Goal: Information Seeking & Learning: Find specific page/section

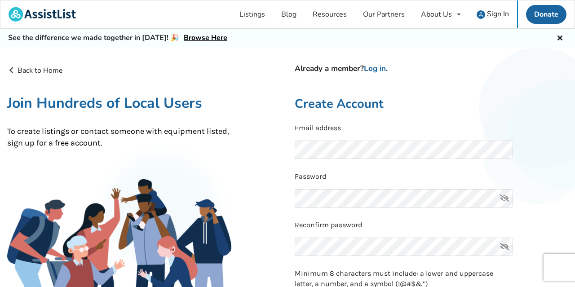
click at [507, 198] on icon at bounding box center [505, 198] width 18 height 18
click at [505, 200] on icon at bounding box center [505, 198] width 18 height 18
click at [503, 198] on icon at bounding box center [505, 198] width 18 height 18
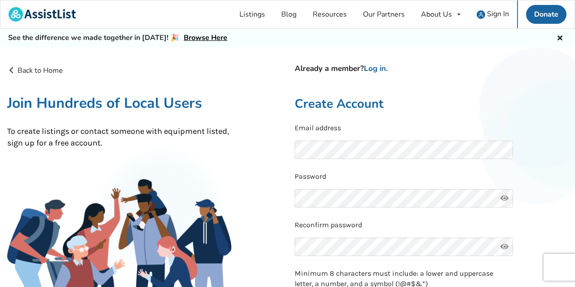
click at [503, 198] on icon at bounding box center [505, 198] width 18 height 18
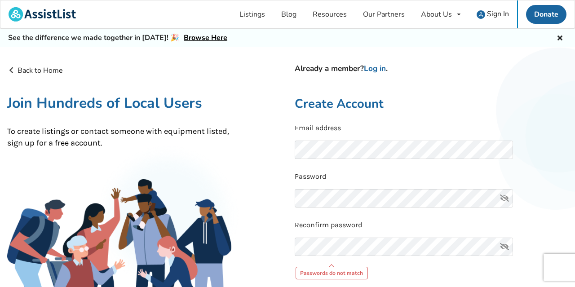
click at [505, 249] on icon at bounding box center [505, 247] width 18 height 18
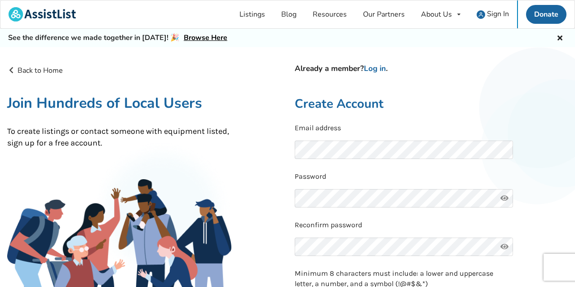
click at [507, 249] on icon at bounding box center [505, 247] width 18 height 18
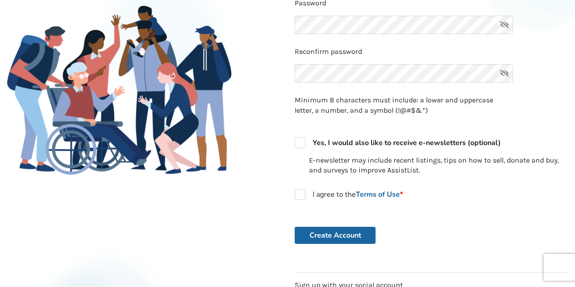
scroll to position [175, 0]
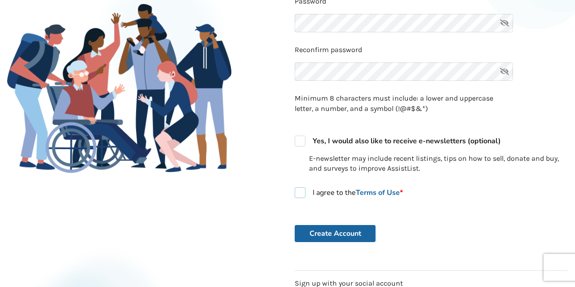
click at [300, 192] on label "I agree to the Terms of Use *" at bounding box center [349, 192] width 108 height 11
checkbox input "true"
click at [342, 236] on button "Create Account" at bounding box center [335, 233] width 81 height 17
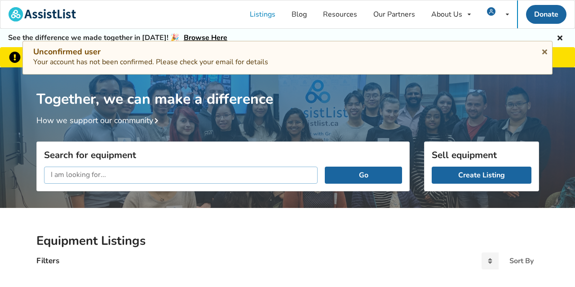
click at [52, 173] on input "text" at bounding box center [181, 175] width 274 height 17
click at [148, 174] on input "Collapsable Rollator Light waiht" at bounding box center [181, 175] width 274 height 17
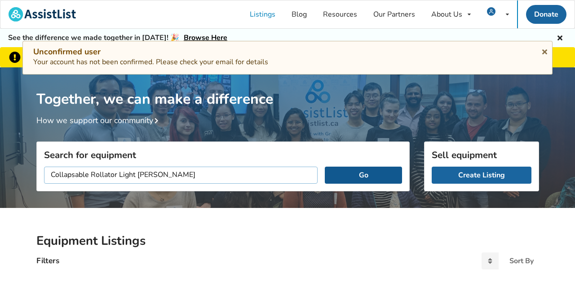
type input "Collapsable Rollator Light [PERSON_NAME]"
click at [375, 175] on button "Go" at bounding box center [363, 175] width 77 height 17
click at [365, 174] on button "Go" at bounding box center [363, 175] width 77 height 17
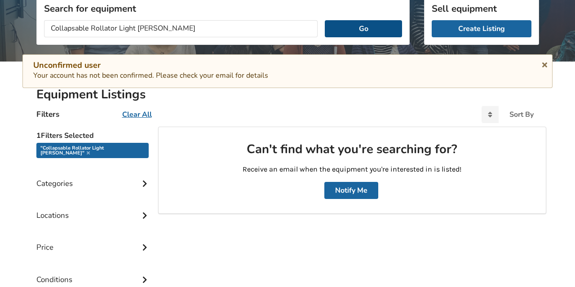
scroll to position [148, 0]
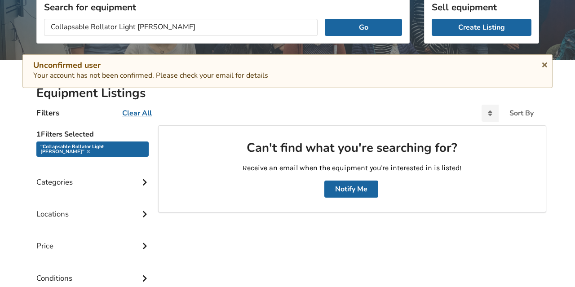
click at [146, 178] on icon at bounding box center [144, 182] width 9 height 8
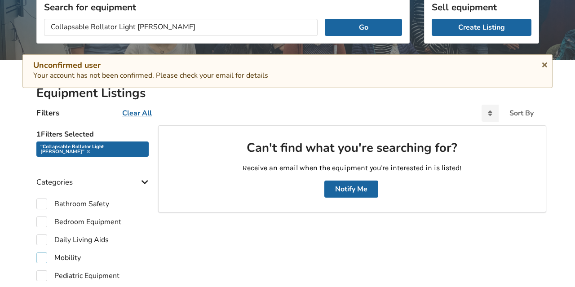
click at [70, 253] on label "Mobility" at bounding box center [58, 258] width 45 height 11
checkbox input "true"
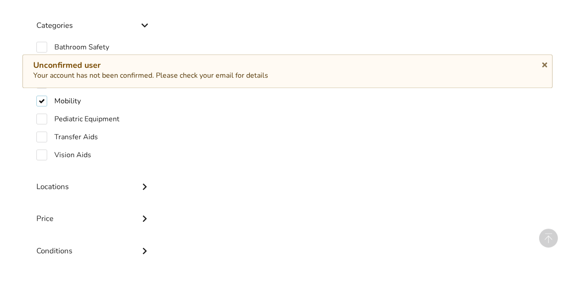
scroll to position [319, 0]
click at [145, 181] on icon at bounding box center [144, 185] width 9 height 8
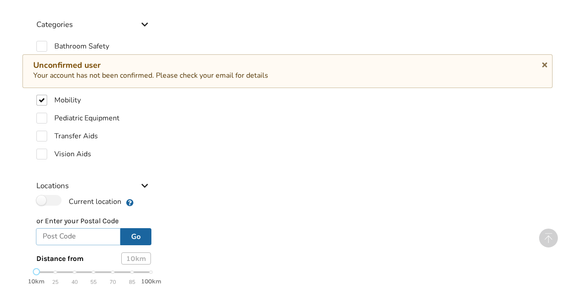
click at [51, 231] on input "text" at bounding box center [78, 236] width 85 height 17
type input "V7N4A1"
click at [143, 228] on button "Go" at bounding box center [135, 236] width 31 height 17
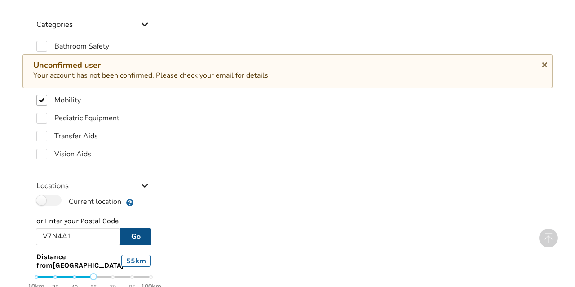
click at [94, 274] on div "10km 25 40 55 70 85 100km" at bounding box center [93, 282] width 115 height 16
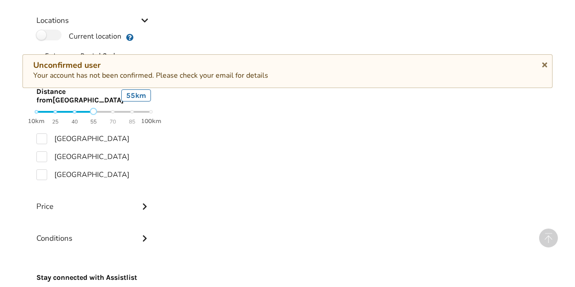
scroll to position [491, 0]
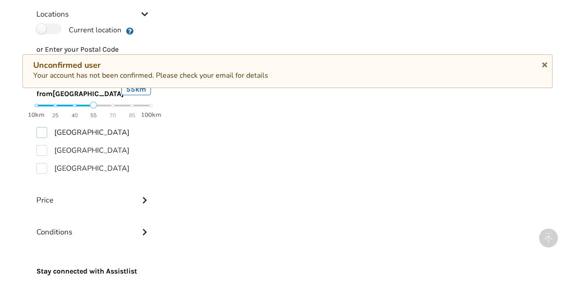
click at [44, 130] on label "[GEOGRAPHIC_DATA]" at bounding box center [82, 132] width 93 height 11
checkbox input "true"
click at [44, 147] on label "[GEOGRAPHIC_DATA]" at bounding box center [82, 150] width 93 height 11
checkbox input "true"
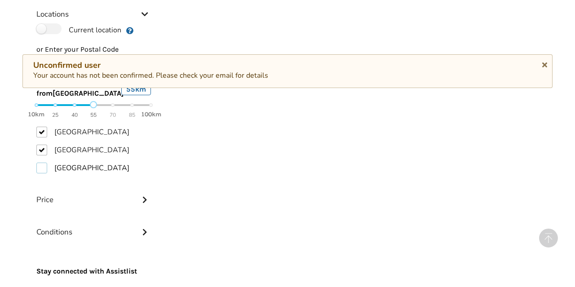
click at [42, 167] on label "[GEOGRAPHIC_DATA]" at bounding box center [82, 168] width 93 height 11
checkbox input "true"
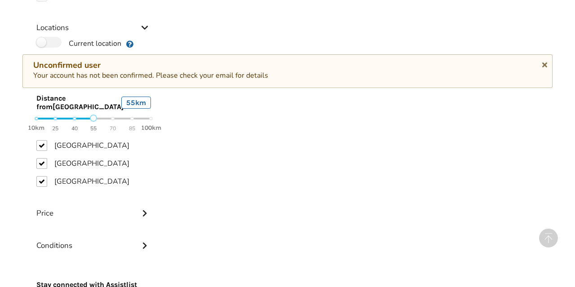
click at [160, 229] on div at bounding box center [352, 43] width 388 height 549
drag, startPoint x: 170, startPoint y: 219, endPoint x: 173, endPoint y: 232, distance: 13.0
click at [173, 230] on div "Based on your filter selection, there is nothing listed. Can't find what you're…" at bounding box center [352, 43] width 388 height 549
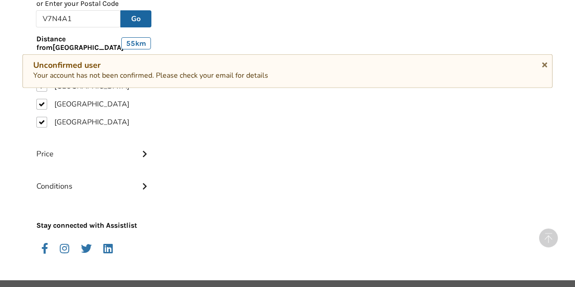
scroll to position [566, 0]
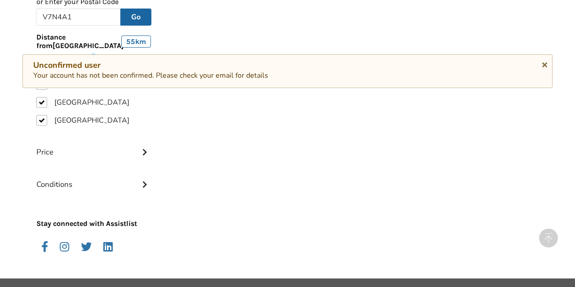
click at [298, 77] on div "Unconfirmed user Your account has not been confirmed. Please check your email f…" at bounding box center [287, 70] width 509 height 21
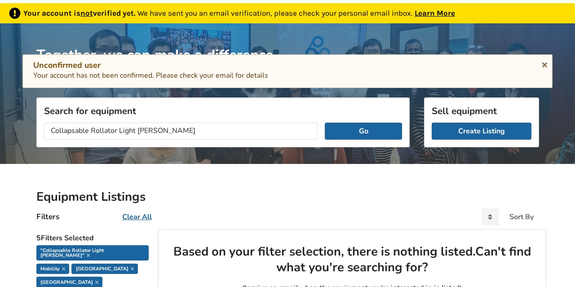
scroll to position [43, 0]
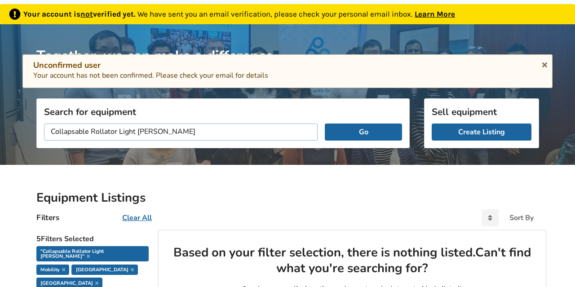
click at [160, 134] on input "Collapsable Rollator Light [PERSON_NAME]" at bounding box center [181, 132] width 274 height 17
type input "Collapsable Rollator Light [PERSON_NAME] for 6foot person"
click at [335, 136] on button "Go" at bounding box center [363, 132] width 77 height 17
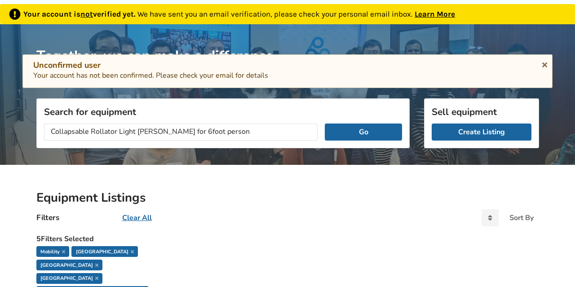
click at [44, 251] on div "Mobility" at bounding box center [52, 251] width 33 height 11
click at [57, 253] on div "Mobility" at bounding box center [52, 251] width 33 height 11
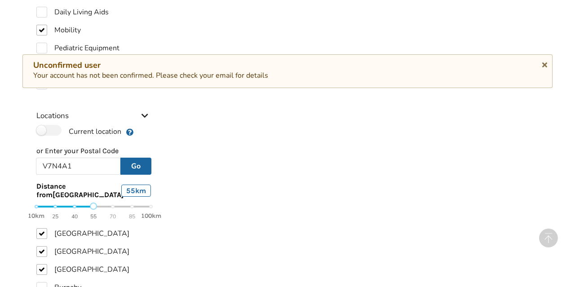
scroll to position [425, 0]
